Goal: Task Accomplishment & Management: Manage account settings

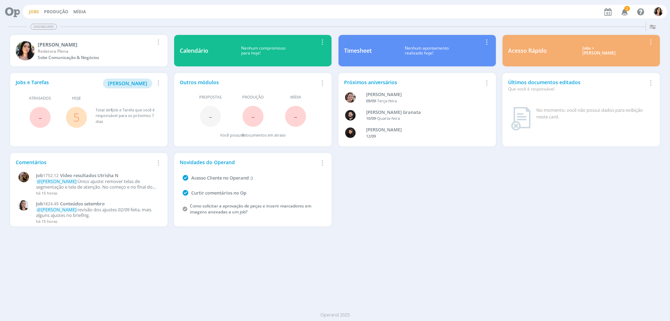
click at [31, 13] on link "Jobs" at bounding box center [34, 12] width 10 height 6
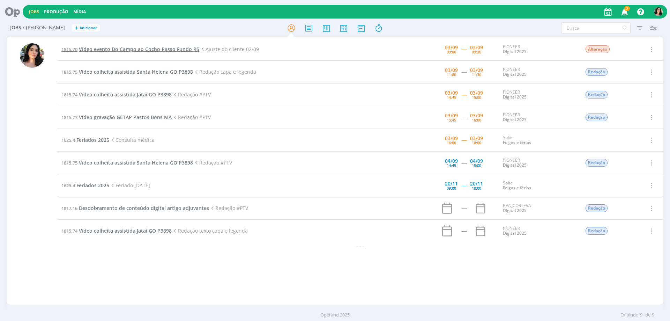
click at [136, 47] on span "Vídeo evento Do Campo ao Cocho Passo Fundo RS" at bounding box center [139, 49] width 120 height 7
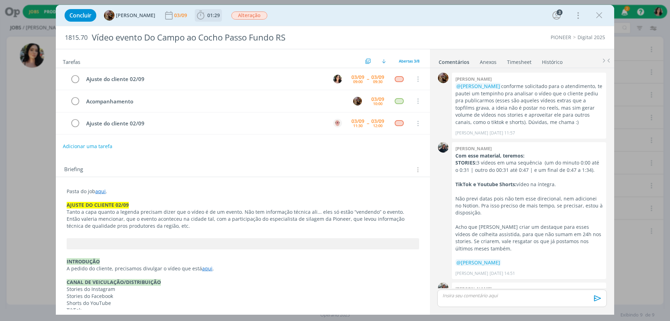
scroll to position [234, 0]
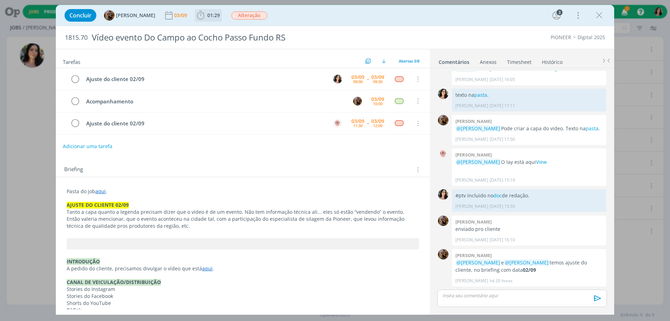
click at [216, 16] on span "01:29" at bounding box center [213, 15] width 13 height 7
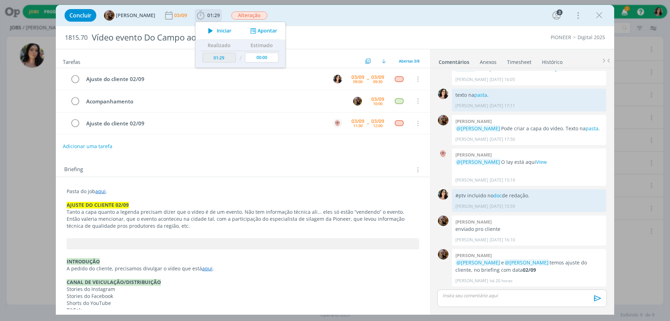
click at [225, 30] on span "Iniciar" at bounding box center [224, 30] width 15 height 5
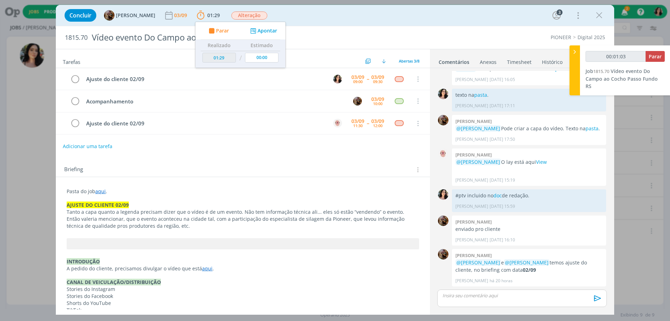
click at [310, 20] on div "Concluir Amanda Rodrigues 03/09 01:29 Parar Apontar Data * 03/09/2025 Horas * 0…" at bounding box center [335, 15] width 548 height 17
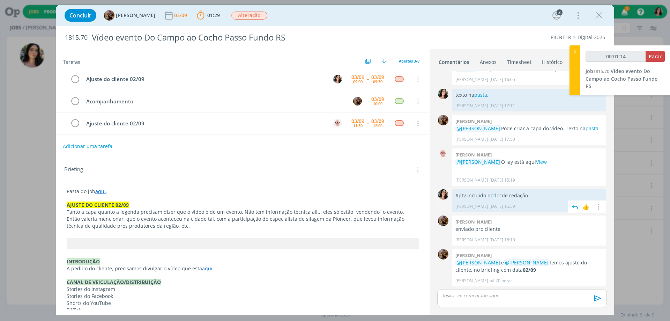
click at [497, 196] on link "doc" at bounding box center [497, 195] width 8 height 7
click at [204, 270] on link "aqui" at bounding box center [207, 268] width 10 height 7
click at [198, 282] on link "https://sobeae.sharepoint.com/:v:/s/SOBEAE/EbM_PMsLNPhHvYn5W0GZxCgBgl9lwnO7iBA1…" at bounding box center [182, 281] width 53 height 9
click at [517, 298] on p "dialog" at bounding box center [522, 295] width 158 height 6
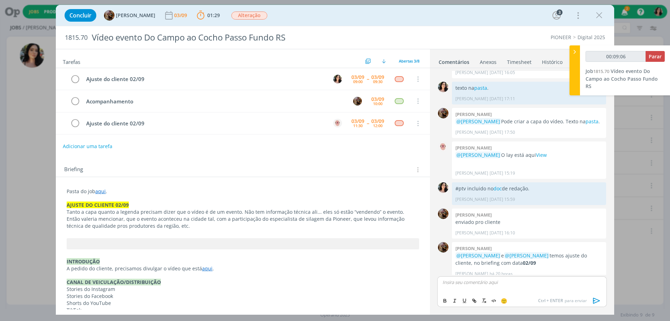
scroll to position [248, 0]
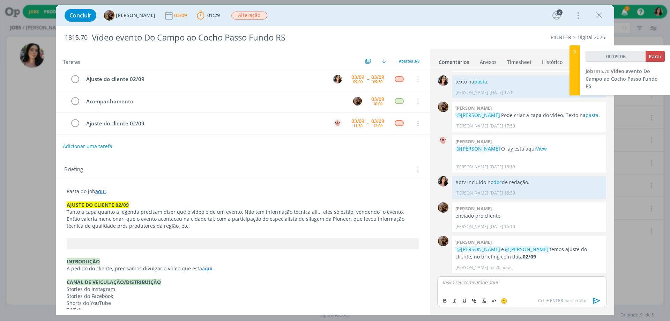
type input "00:09:07"
click at [485, 282] on p "texto ajustado na pasta, com marcações em vermelho." at bounding box center [522, 282] width 158 height 6
type input "00:09:32"
click at [475, 300] on icon "dialog" at bounding box center [475, 301] width 2 height 2
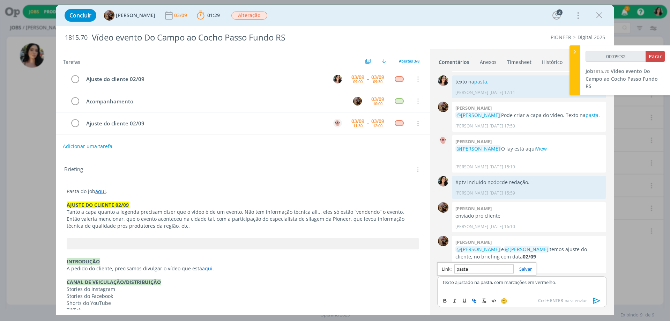
paste input "https://sobeae.sharepoint.com/sites/SOBEAE/Documentos%20Compartilhados/Forms/Al…"
type input "https://sobeae.sharepoint.com/sites/SOBEAE/Documentos%20Compartilhados/Forms/Al…"
type input "00:09:33"
type input "https://sobeae.sharepoint.com/sites/SOBEAE/Documentos%20Compartilhados/Forms/Al…"
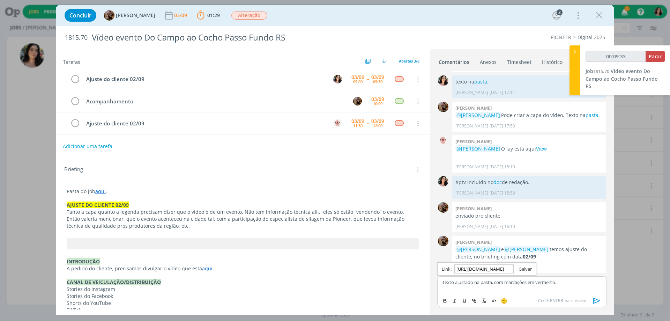
scroll to position [0, 0]
click at [530, 268] on link "dialog" at bounding box center [522, 268] width 18 height 6
type input "00:11:17"
click at [660, 58] on span "Parar" at bounding box center [654, 56] width 13 height 7
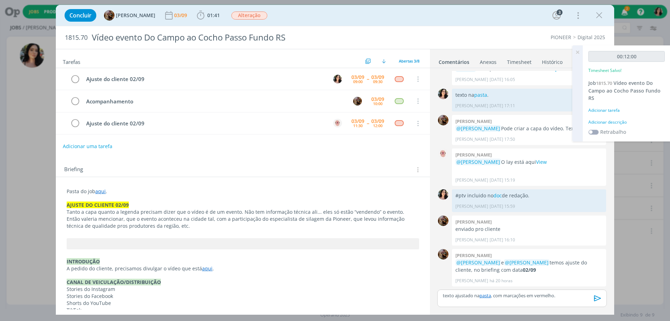
click at [611, 122] on div "Adicionar descrição" at bounding box center [626, 122] width 76 height 6
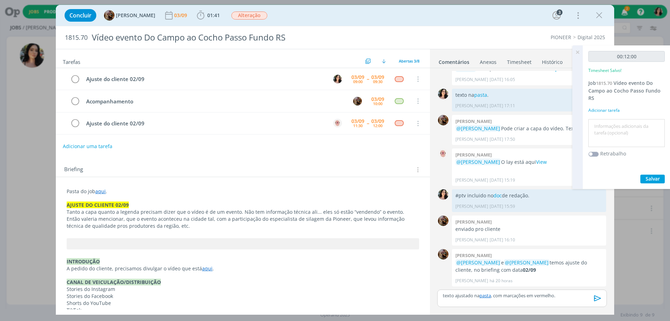
click at [612, 127] on textarea at bounding box center [626, 133] width 73 height 25
drag, startPoint x: 626, startPoint y: 124, endPoint x: 540, endPoint y: 133, distance: 87.3
click at [547, 132] on div "Jobs Produção Mídia 2 Notificações Central de Ajuda Área de Membros Implantação…" at bounding box center [335, 160] width 670 height 321
type textarea "Ajustes de redação."
click at [641, 181] on button "Salvar" at bounding box center [652, 178] width 24 height 9
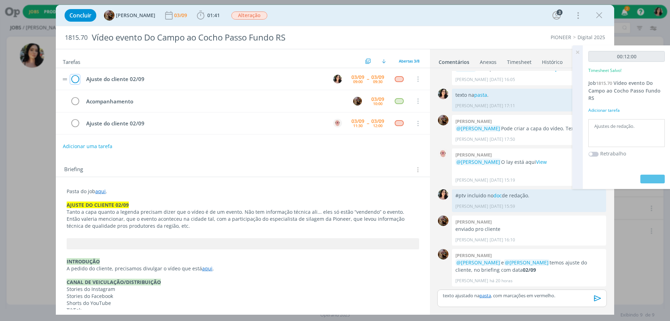
click at [75, 78] on icon "dialog" at bounding box center [75, 79] width 10 height 10
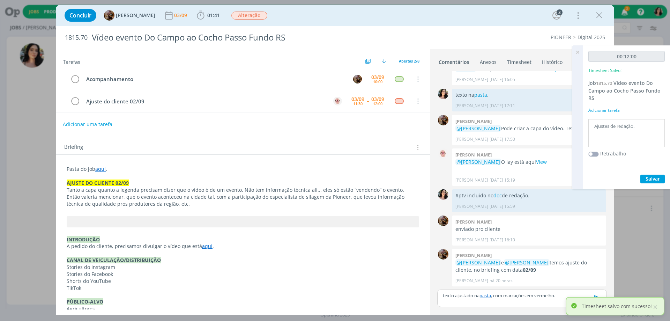
click at [594, 296] on icon "dialog" at bounding box center [597, 298] width 7 height 6
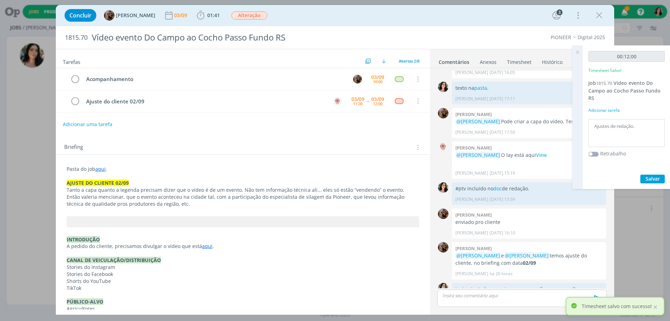
scroll to position [261, 0]
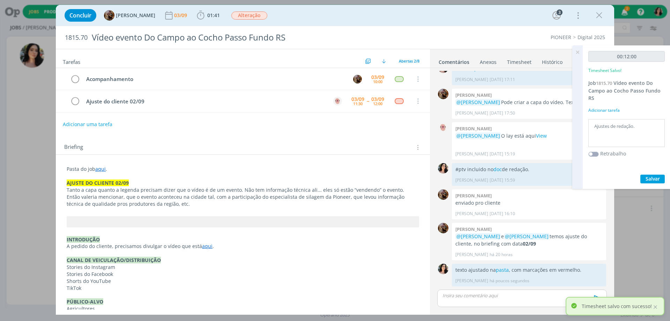
click at [575, 53] on icon at bounding box center [577, 52] width 13 height 14
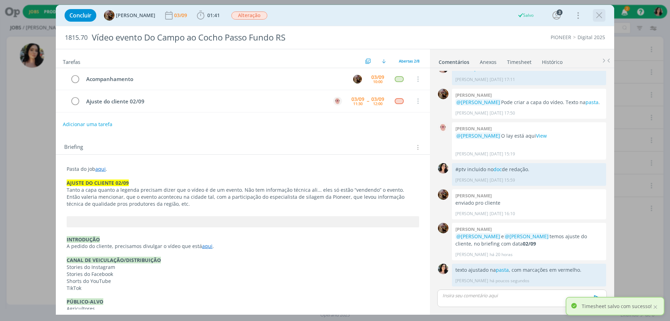
click at [596, 16] on icon "dialog" at bounding box center [599, 15] width 10 height 10
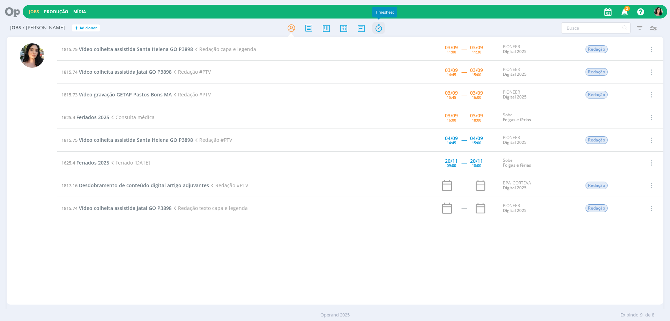
click at [373, 33] on icon at bounding box center [378, 28] width 13 height 14
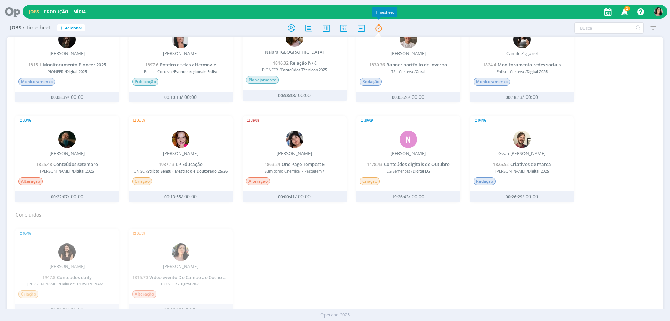
scroll to position [143, 0]
click at [291, 28] on icon at bounding box center [291, 28] width 13 height 14
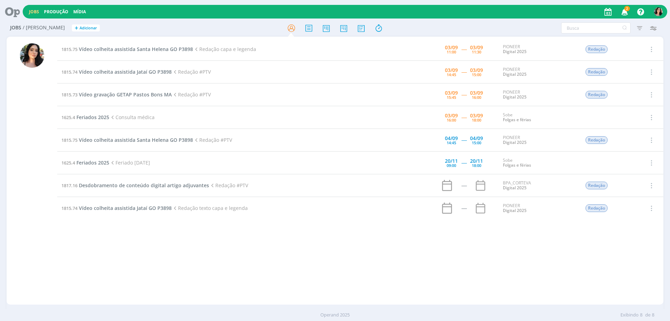
click at [626, 8] on span "2" at bounding box center [627, 8] width 6 height 5
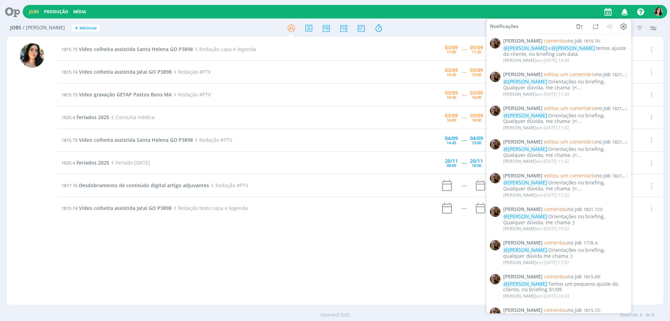
click at [626, 8] on icon "button" at bounding box center [624, 12] width 12 height 12
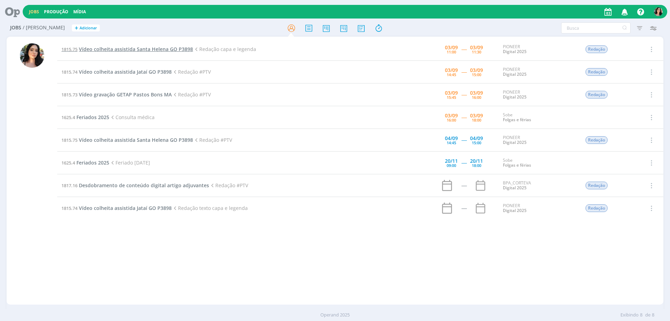
click at [162, 47] on span "Vídeo colheita assistida Santa Helena GO P3898" at bounding box center [136, 49] width 114 height 7
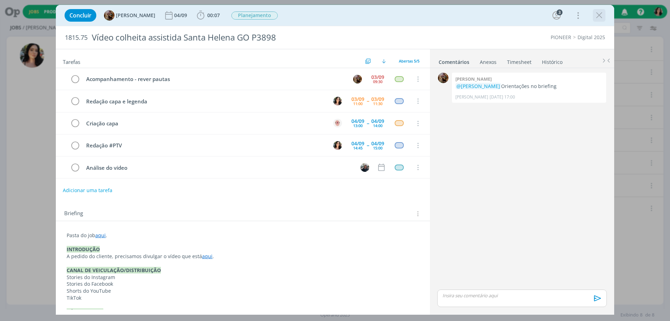
click at [600, 10] on icon "dialog" at bounding box center [599, 15] width 10 height 10
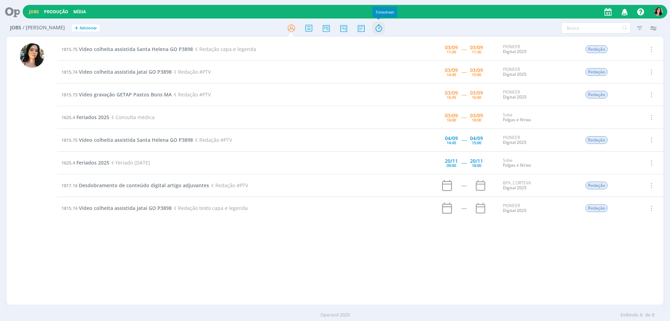
click at [378, 23] on icon at bounding box center [378, 28] width 13 height 14
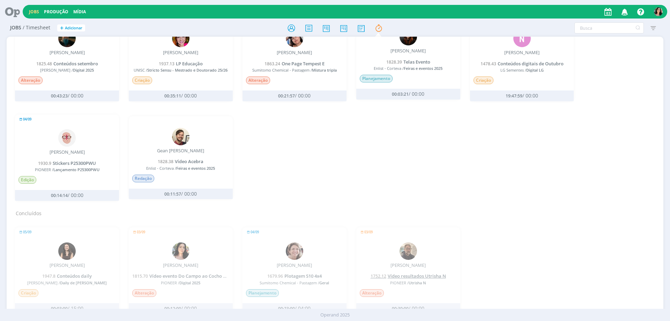
scroll to position [339, 0]
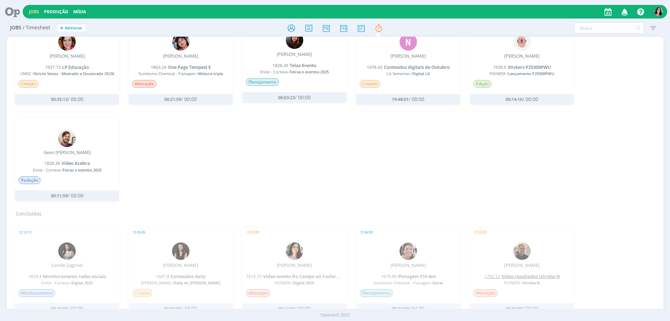
click at [521, 274] on span "Vídeo resultados Utrisha N" at bounding box center [530, 276] width 58 height 6
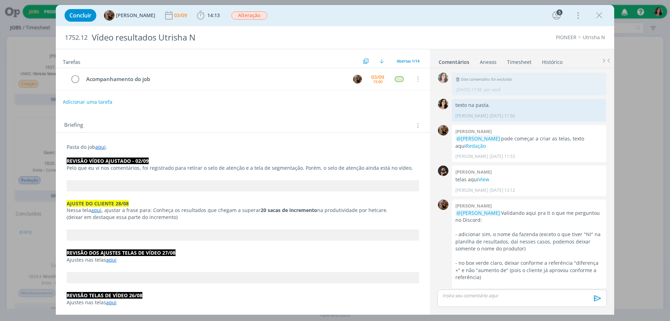
scroll to position [639, 0]
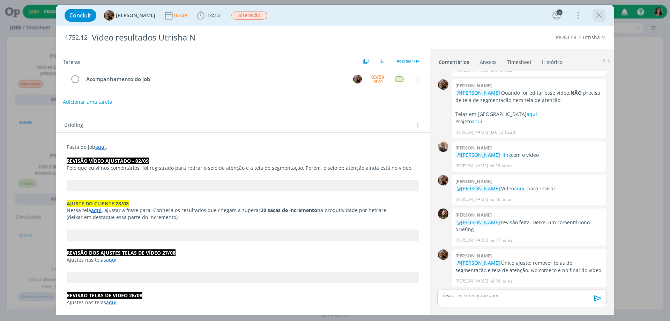
click at [602, 19] on icon "dialog" at bounding box center [599, 15] width 10 height 10
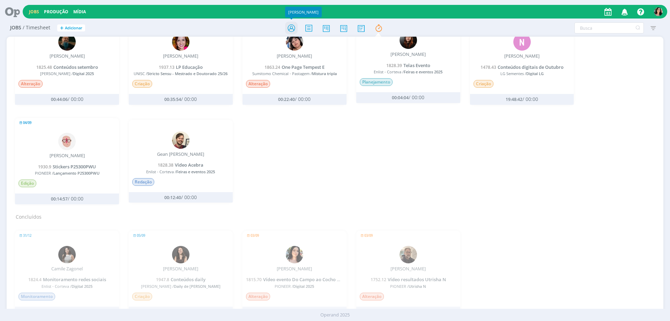
click at [294, 26] on icon at bounding box center [291, 28] width 13 height 14
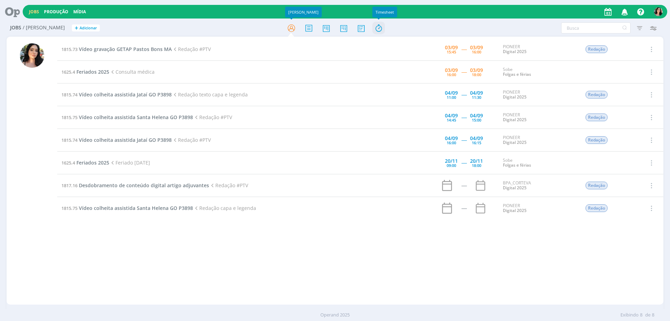
click at [377, 25] on icon at bounding box center [378, 28] width 13 height 14
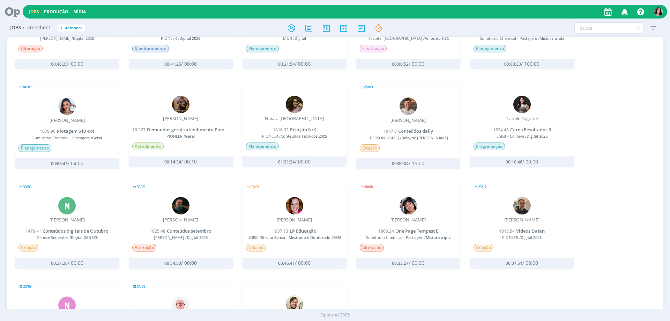
scroll to position [174, 0]
click at [360, 29] on icon at bounding box center [361, 28] width 13 height 14
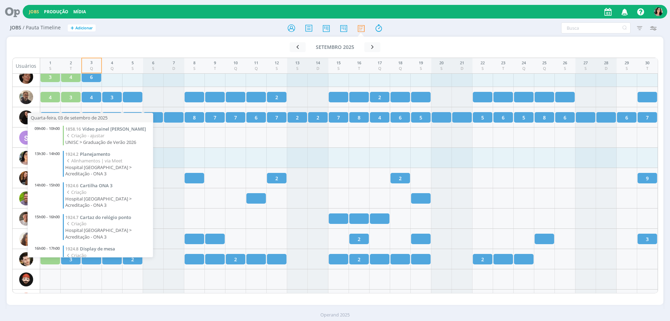
scroll to position [957, 0]
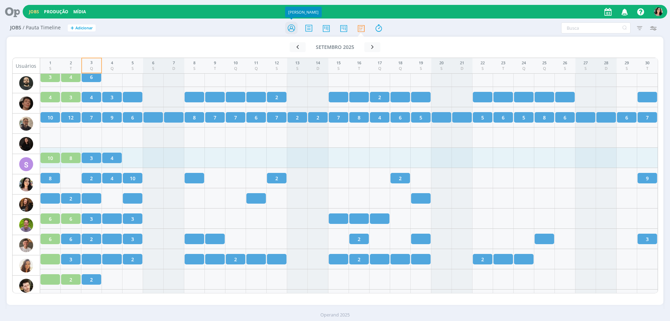
click at [294, 30] on icon at bounding box center [291, 28] width 13 height 14
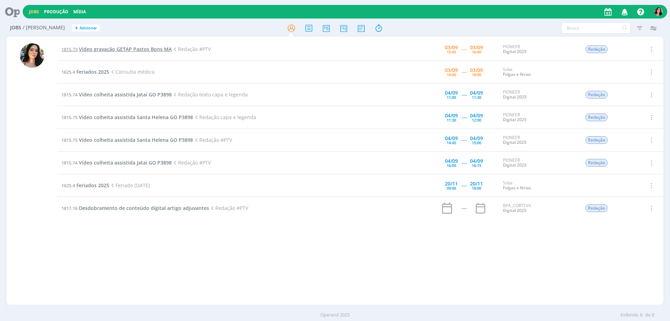
click at [126, 52] on span "Vídeo gravação GETAP Pastos Bons MA" at bounding box center [125, 49] width 93 height 7
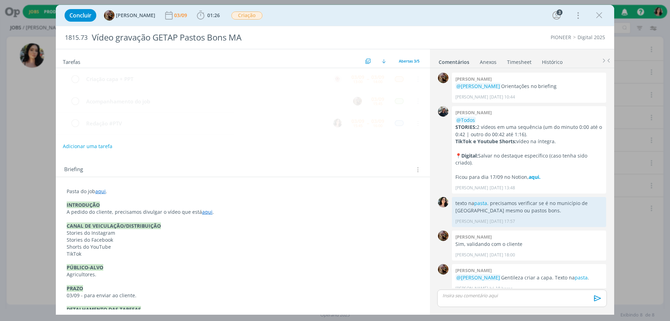
scroll to position [8, 0]
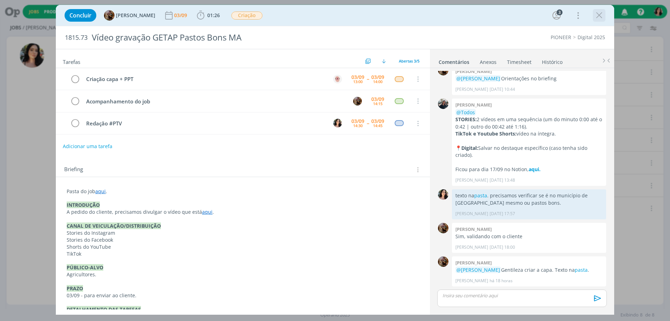
click at [600, 13] on icon "dialog" at bounding box center [599, 15] width 10 height 10
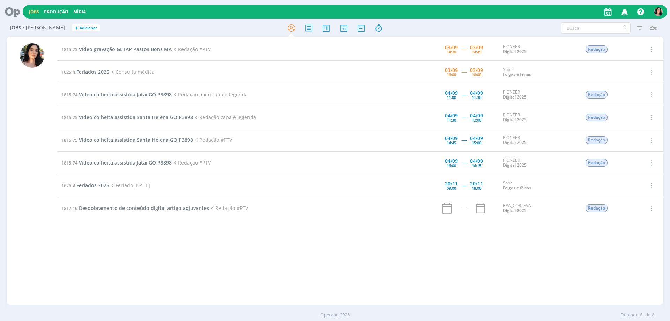
click at [13, 15] on icon at bounding box center [10, 12] width 14 height 14
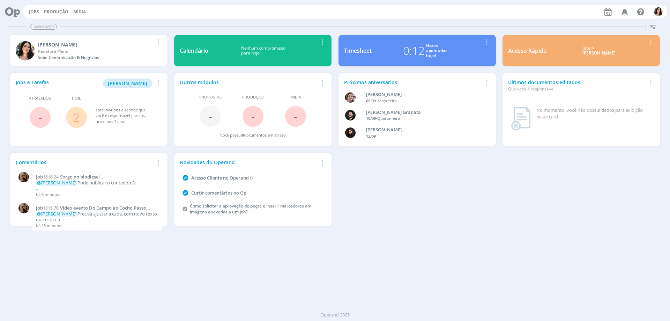
click at [74, 175] on span "Sorgo no biodiesel" at bounding box center [80, 176] width 40 height 6
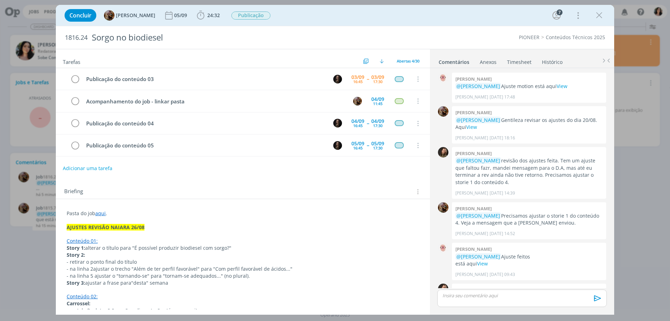
scroll to position [677, 0]
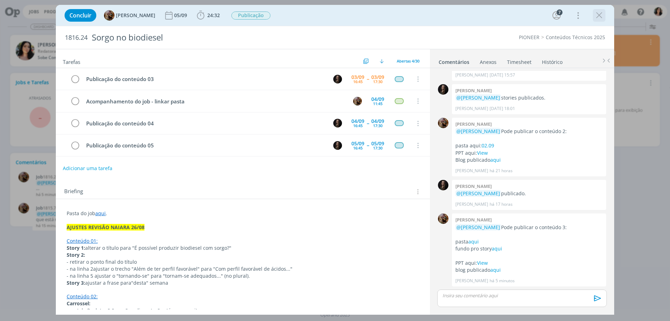
click at [596, 14] on icon "dialog" at bounding box center [599, 15] width 10 height 10
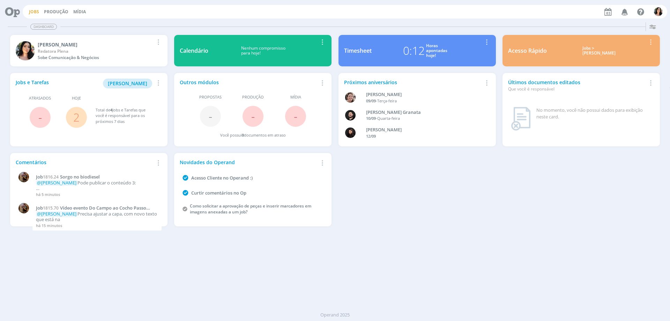
click at [36, 13] on link "Jobs" at bounding box center [34, 12] width 10 height 6
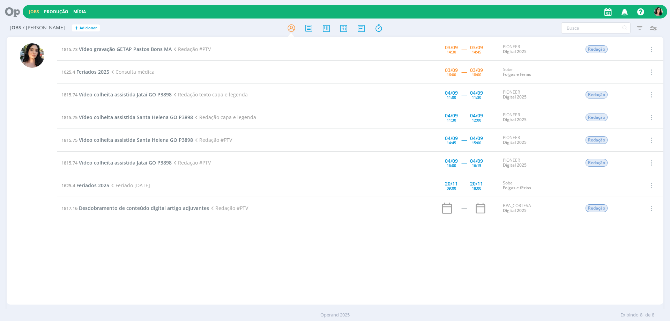
click at [135, 94] on span "Vídeo colheita assistida Jataí GO P3898" at bounding box center [125, 94] width 93 height 7
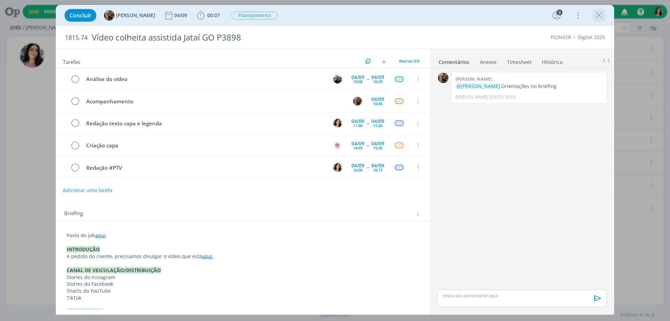
click at [600, 16] on icon "dialog" at bounding box center [599, 15] width 10 height 10
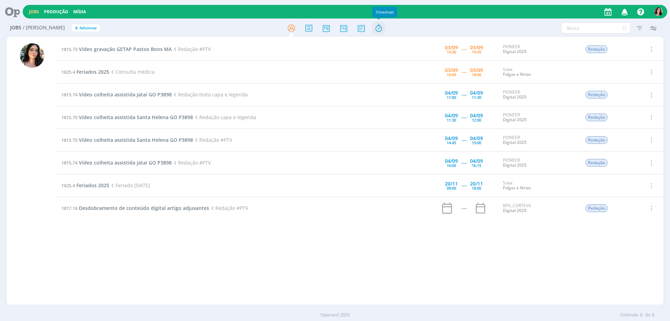
click at [377, 33] on icon at bounding box center [378, 28] width 13 height 14
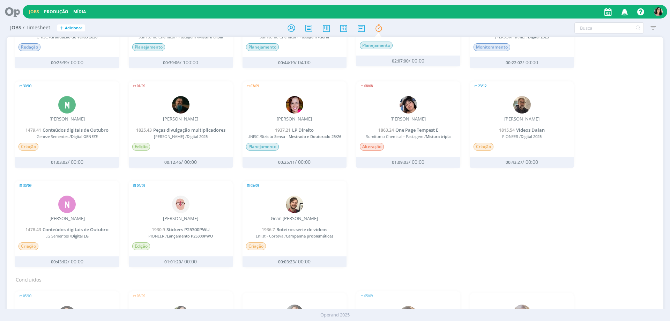
scroll to position [279, 0]
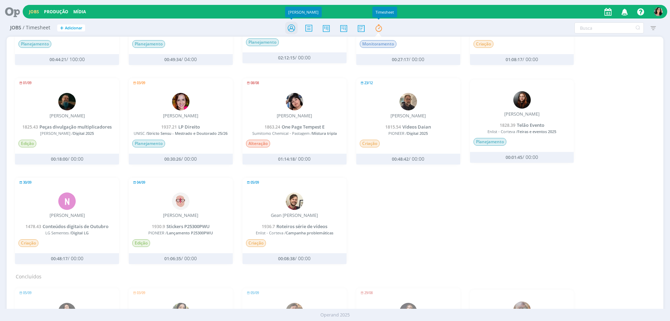
click at [287, 30] on icon at bounding box center [291, 28] width 13 height 14
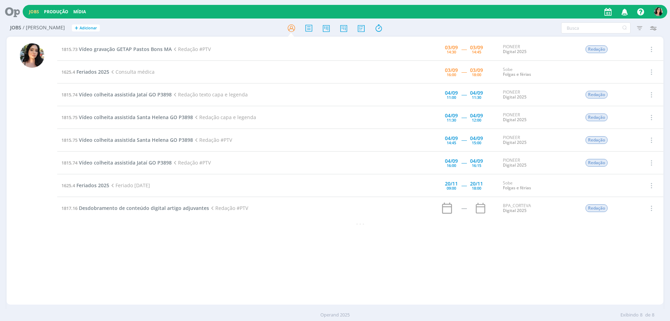
click at [284, 300] on div "1815.73 Vídeo gravação GETAP Pastos Bons MA Redação #PTV 03/09 14:30 ----- 03/0…" at bounding box center [360, 170] width 606 height 265
click at [152, 209] on span "Desdobramento de conteúdo digital artigo adjuvantes" at bounding box center [144, 207] width 130 height 7
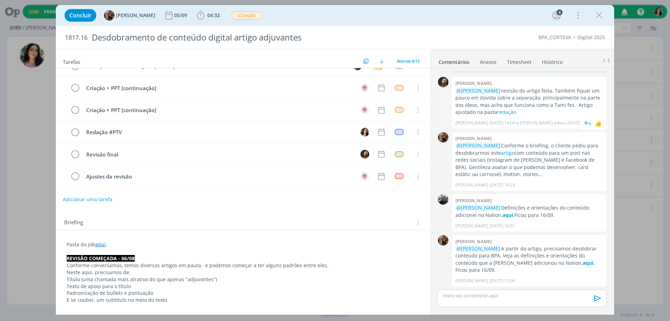
scroll to position [279, 0]
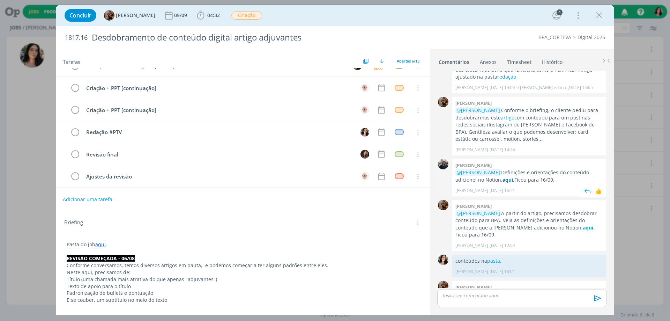
click at [505, 180] on strong "aqui." at bounding box center [508, 179] width 12 height 7
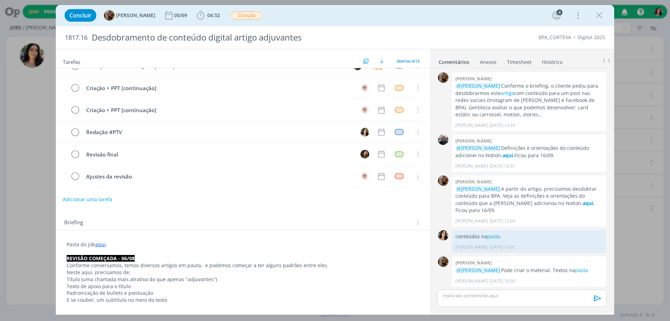
drag, startPoint x: 602, startPoint y: 15, endPoint x: 594, endPoint y: 21, distance: 9.6
click at [602, 15] on icon "dialog" at bounding box center [599, 15] width 10 height 10
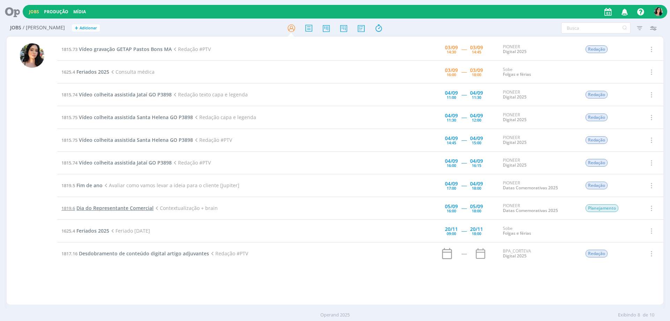
click at [129, 207] on span "Dia do Representante Comercial" at bounding box center [114, 207] width 77 height 7
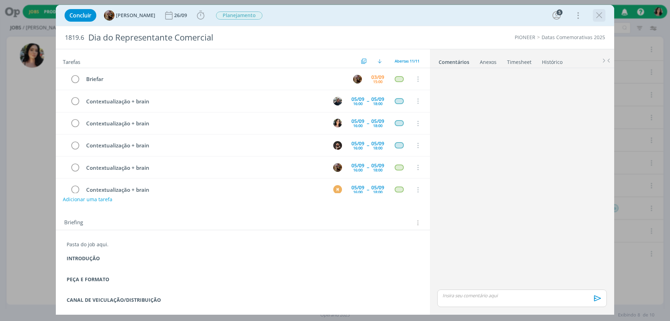
click at [601, 17] on icon "dialog" at bounding box center [599, 15] width 10 height 10
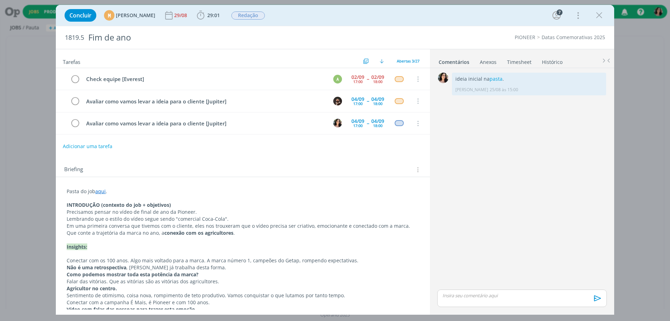
click at [579, 209] on div "0 ideia inicial na pasta . Tamiris Soares 25/08 às 15:00 👍 Editar Excluir" at bounding box center [521, 179] width 175 height 217
click at [557, 168] on div "0 ideia inicial na pasta . Tamiris Soares 25/08 às 15:00 👍 Editar Excluir" at bounding box center [521, 179] width 175 height 217
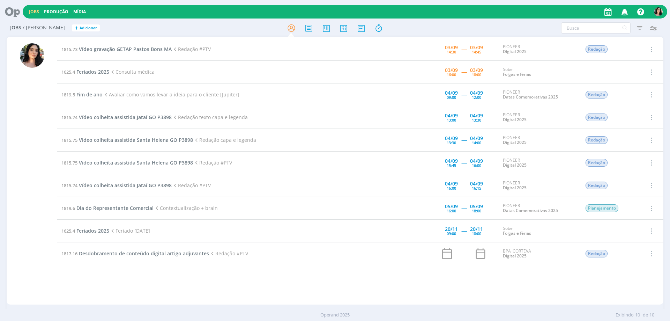
click at [137, 290] on div "1815.73 Vídeo gravação GETAP Pastos Bons MA Redação #PTV 03/09 14:30 ----- 03/0…" at bounding box center [360, 170] width 606 height 265
click at [92, 95] on span "Fim de ano" at bounding box center [89, 94] width 26 height 7
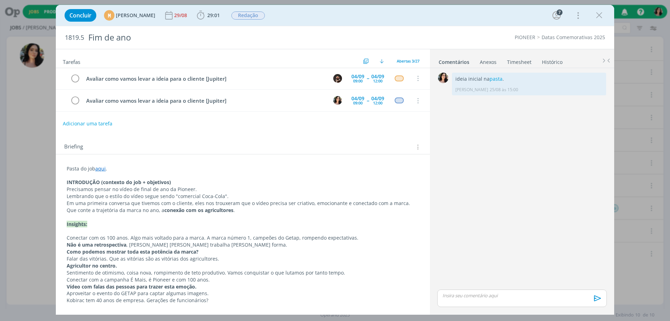
scroll to position [35, 0]
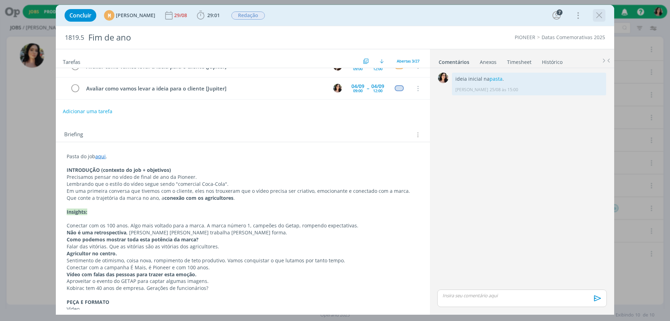
click at [601, 13] on icon "dialog" at bounding box center [599, 15] width 10 height 10
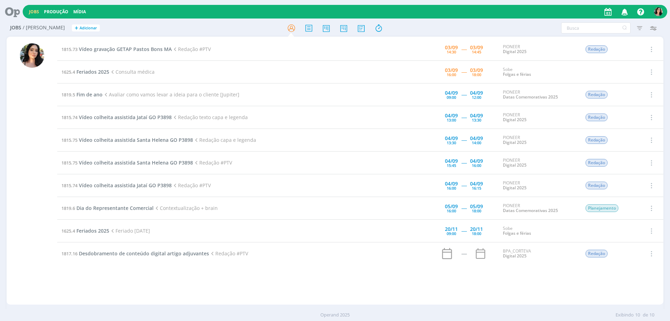
click at [12, 155] on div at bounding box center [32, 171] width 51 height 266
click at [374, 29] on icon at bounding box center [378, 28] width 13 height 14
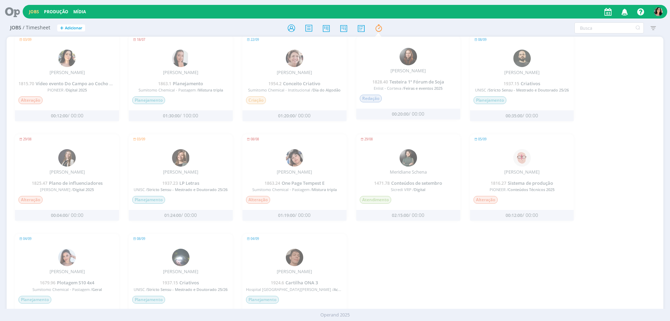
scroll to position [436, 0]
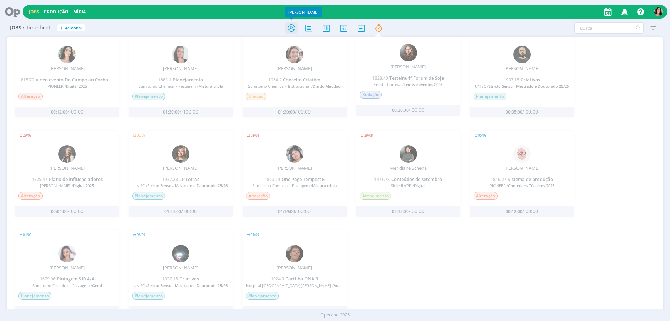
click at [293, 32] on icon at bounding box center [291, 28] width 13 height 14
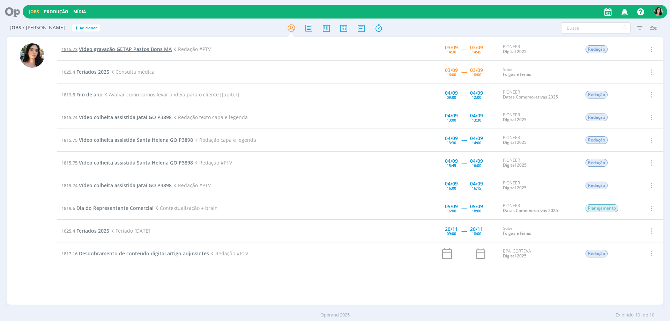
click at [144, 50] on span "Vídeo gravação GETAP Pastos Bons MA" at bounding box center [125, 49] width 93 height 7
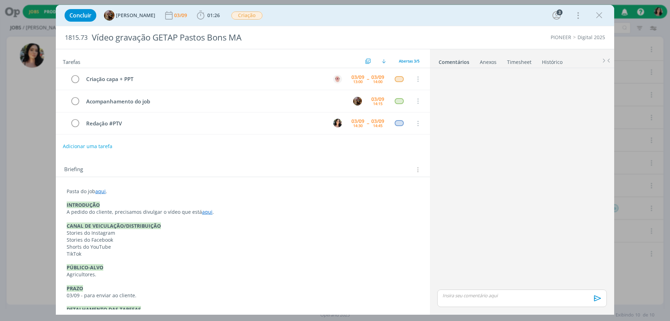
scroll to position [8, 0]
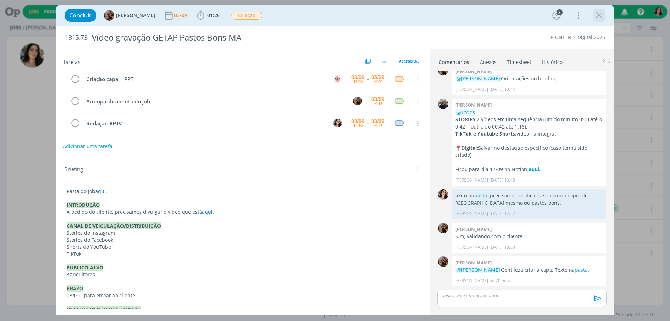
click at [600, 18] on icon "dialog" at bounding box center [599, 15] width 10 height 10
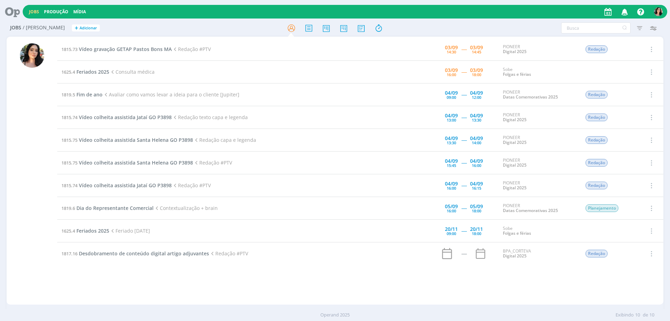
click at [93, 204] on td "1819.6 Dia do Representante Comercial Contextualização + brain" at bounding box center [222, 208] width 330 height 23
click at [93, 207] on span "Dia do Representante Comercial" at bounding box center [114, 207] width 77 height 7
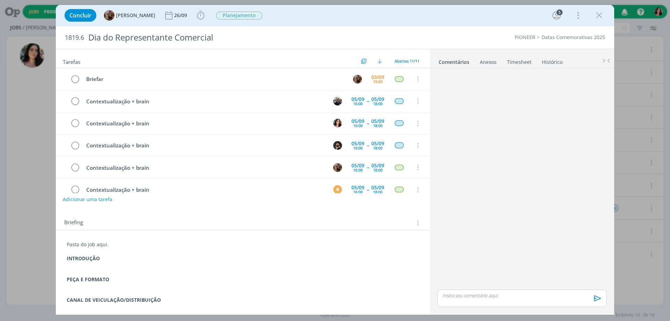
click at [16, 192] on div "Concluir [PERSON_NAME] 26/09 Iniciar Apontar Data * [DATE] Horas * 00:00 Tarefa…" at bounding box center [335, 160] width 670 height 321
click at [20, 190] on div "Concluir [PERSON_NAME] 26/09 Iniciar Apontar Data * [DATE] Horas * 00:00 Tarefa…" at bounding box center [335, 160] width 670 height 321
click at [596, 13] on icon "dialog" at bounding box center [599, 15] width 10 height 10
